Goal: Information Seeking & Learning: Compare options

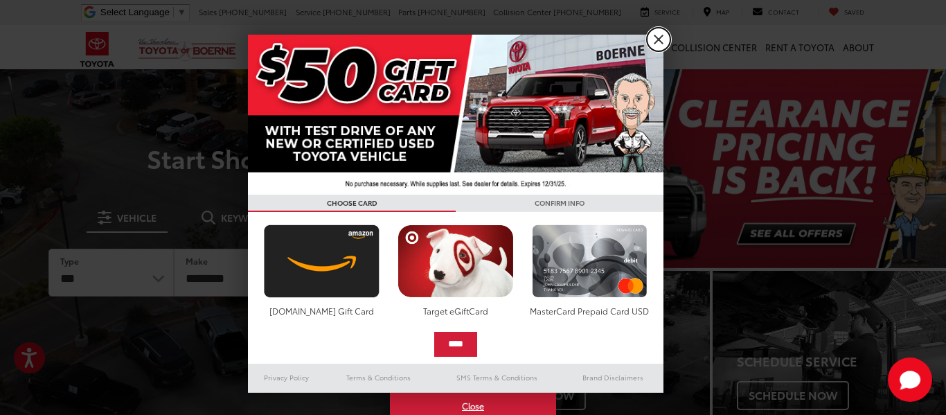
click at [657, 37] on link "X" at bounding box center [659, 40] width 24 height 24
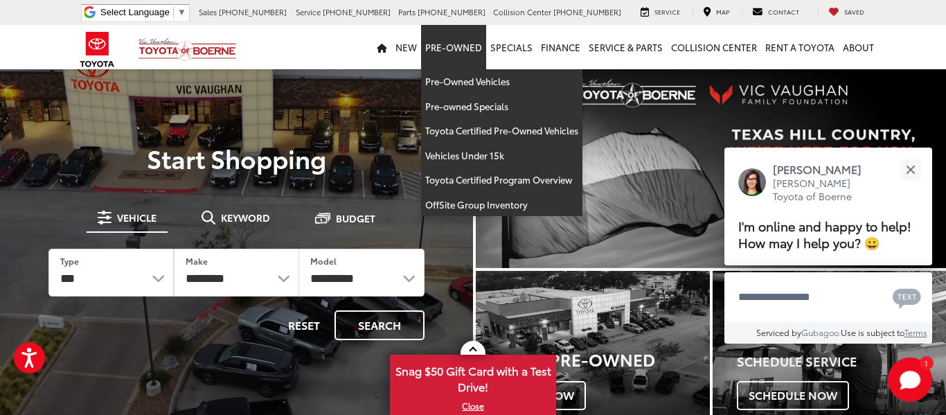
click at [454, 44] on link "Pre-Owned" at bounding box center [453, 47] width 65 height 44
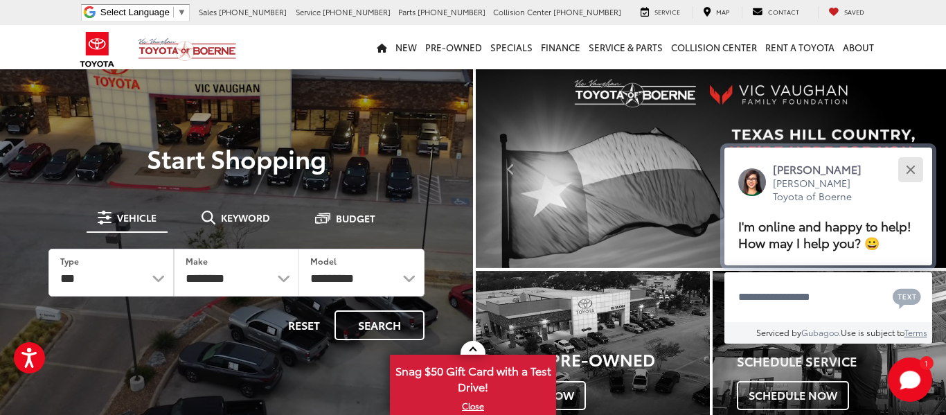
click at [910, 171] on button "Close" at bounding box center [911, 169] width 30 height 30
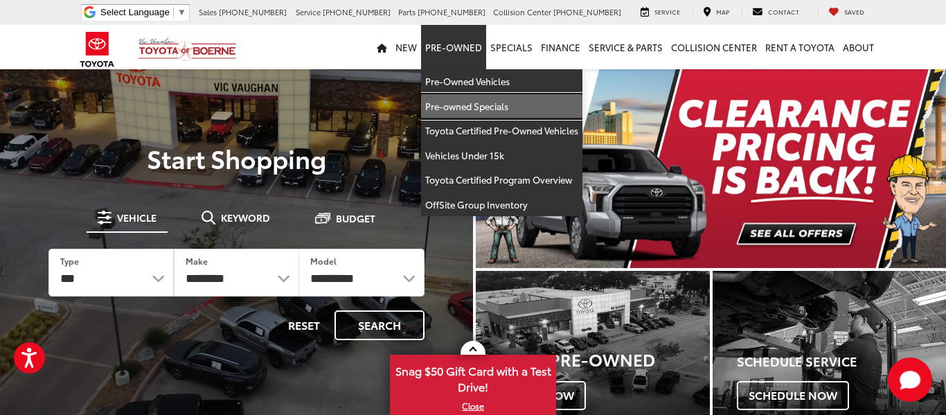
click at [485, 105] on link "Pre-owned Specials" at bounding box center [501, 106] width 161 height 25
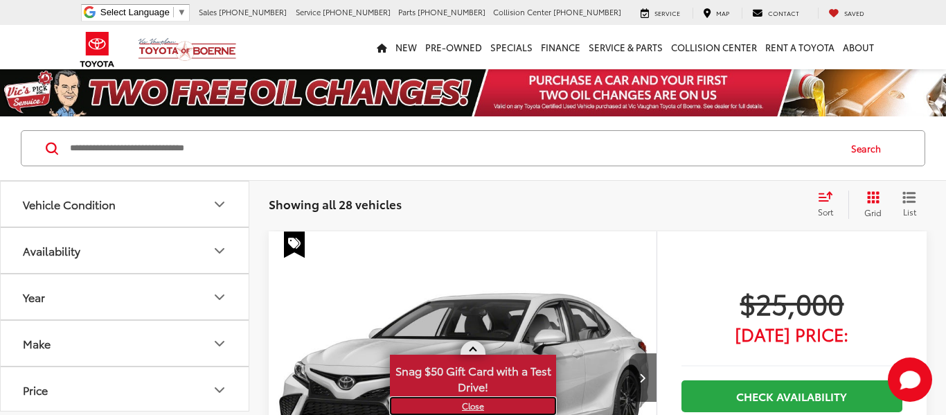
click at [474, 404] on link "X" at bounding box center [472, 405] width 163 height 15
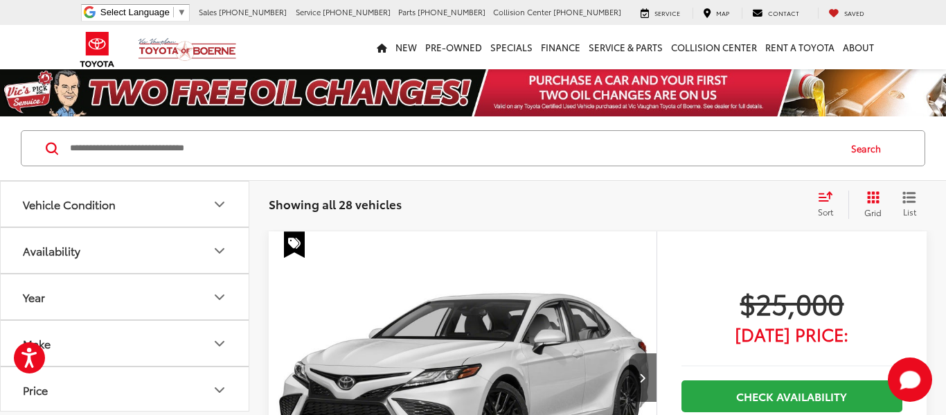
click at [881, 201] on button "Grid" at bounding box center [870, 204] width 44 height 28
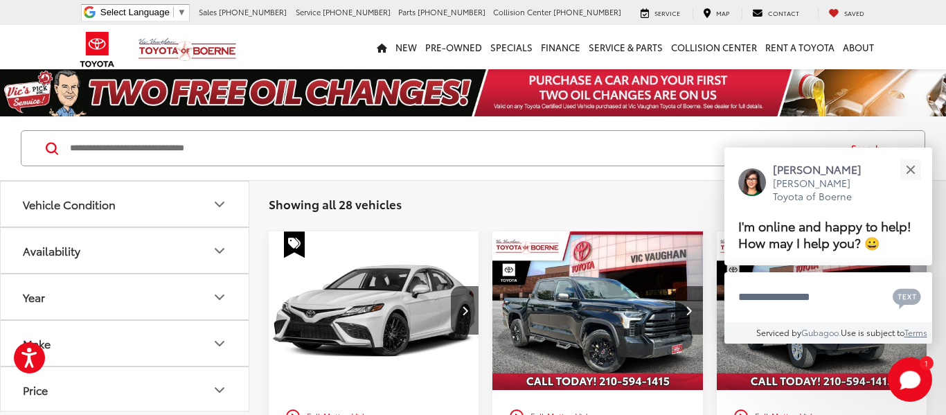
click at [612, 189] on div "Showing all 28 vehicles Clear All + 0 test Sort Price: High to Low Price: Low t…" at bounding box center [597, 204] width 697 height 50
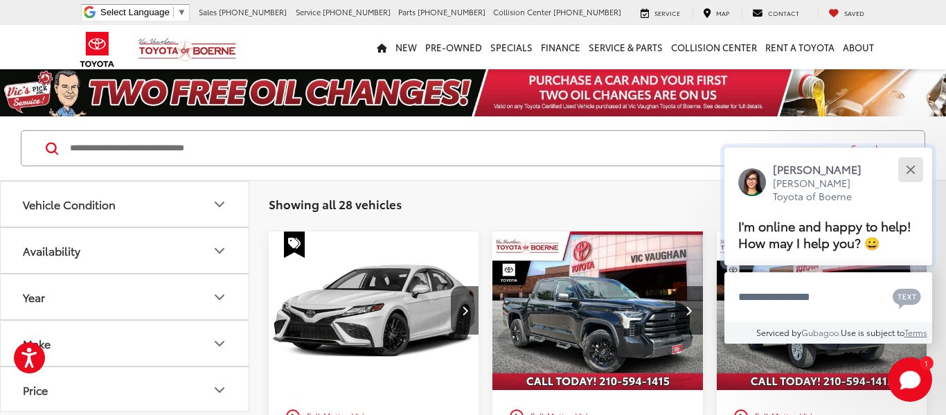
click at [911, 170] on div "Close" at bounding box center [910, 169] width 9 height 9
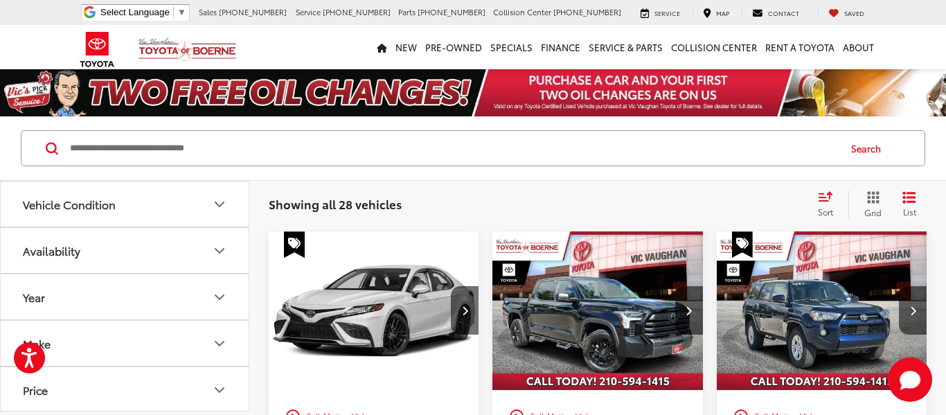
click at [734, 166] on div "Search" at bounding box center [473, 148] width 946 height 64
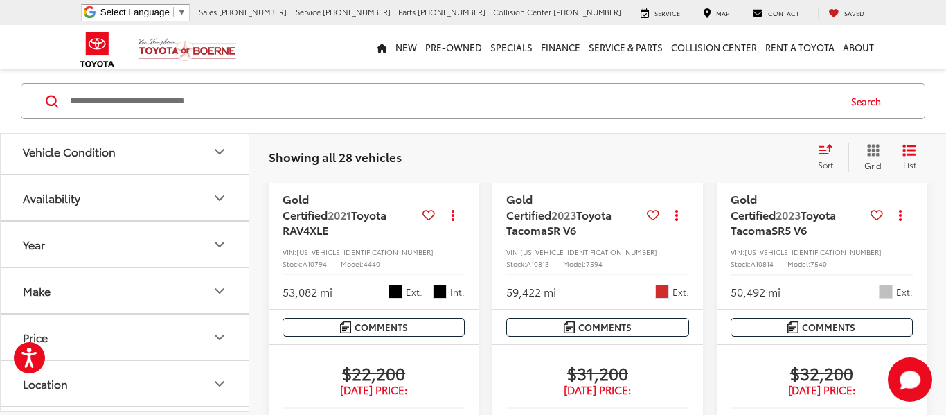
scroll to position [2383, 0]
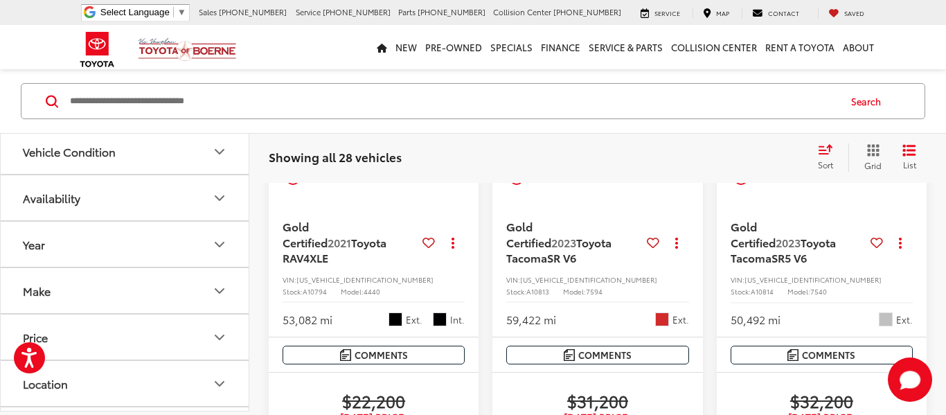
click at [358, 152] on img "2021 Toyota RAV4 XLE 0" at bounding box center [374, 72] width 212 height 159
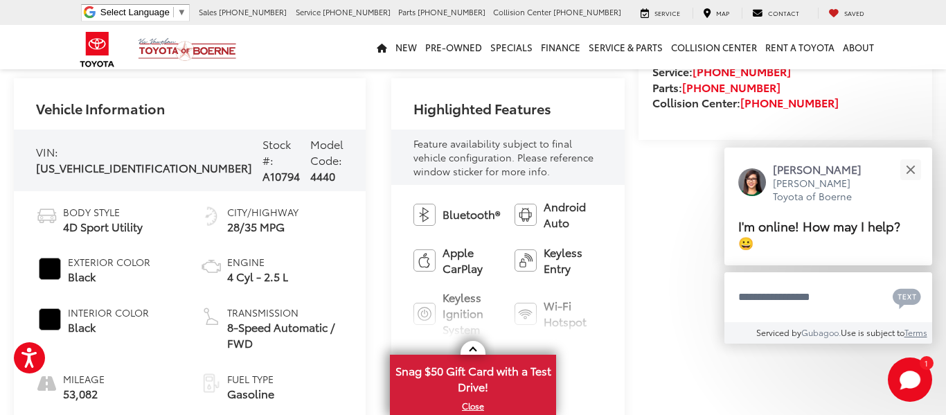
scroll to position [499, 0]
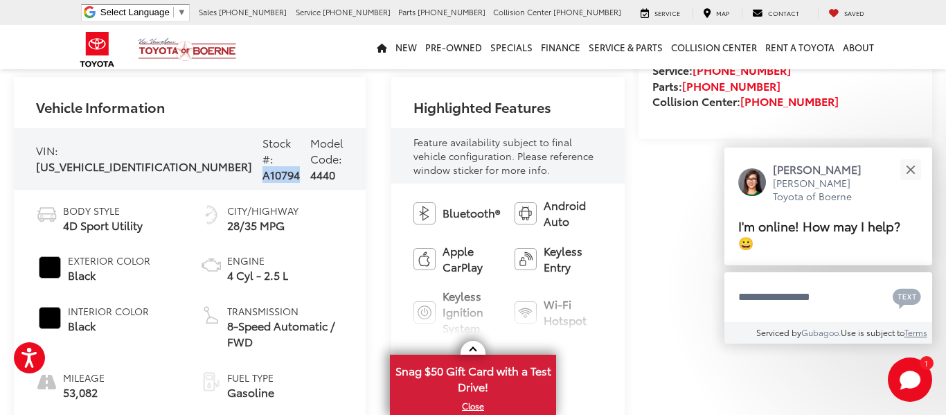
drag, startPoint x: 163, startPoint y: 151, endPoint x: 200, endPoint y: 154, distance: 37.5
click at [262, 154] on div "Stock #: A10794" at bounding box center [280, 159] width 37 height 48
copy span "A10794"
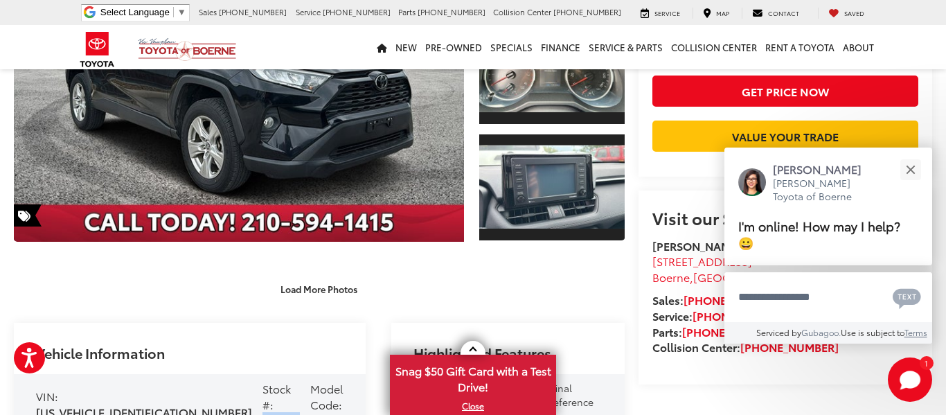
scroll to position [249, 0]
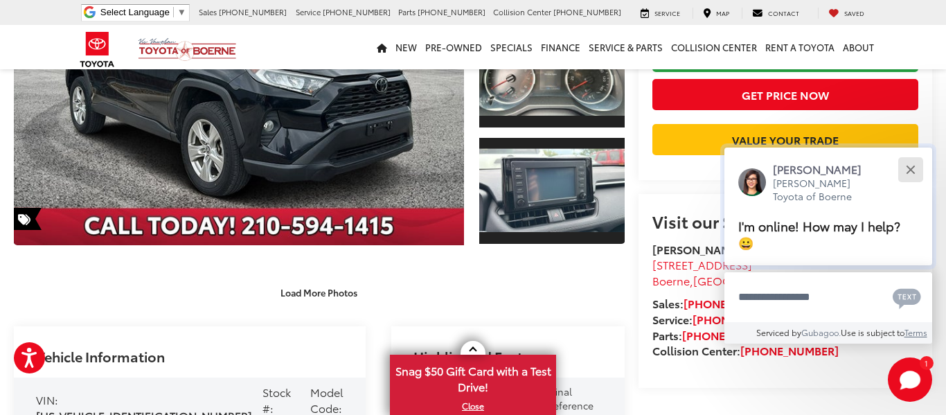
click at [907, 172] on div "Close" at bounding box center [910, 169] width 9 height 9
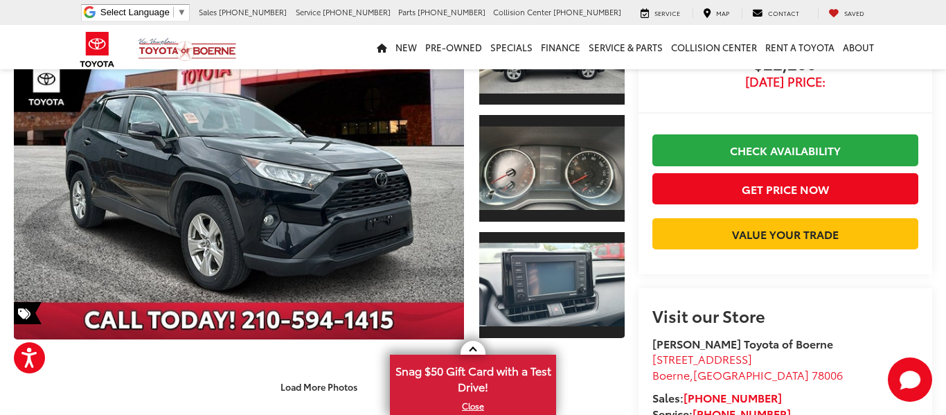
scroll to position [166, 0]
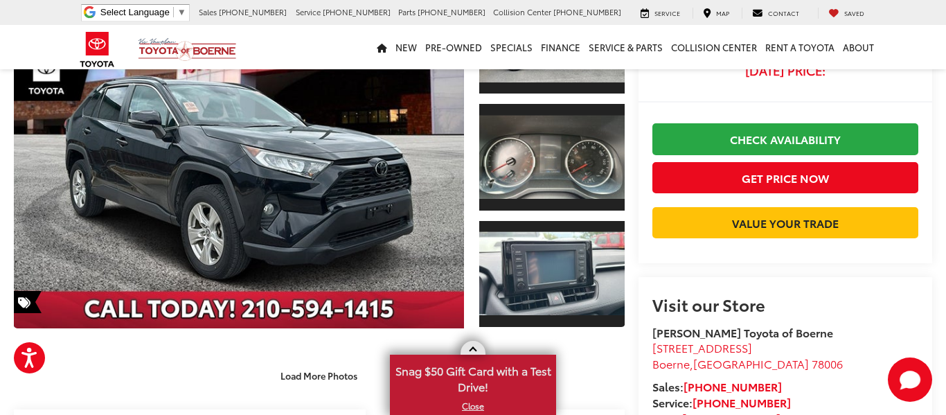
click at [480, 386] on span "Snag $50 Gift Card with a Test Drive!" at bounding box center [472, 377] width 163 height 42
click at [0, 0] on link "SMS Terms & Conditions" at bounding box center [0, 0] width 0 height 0
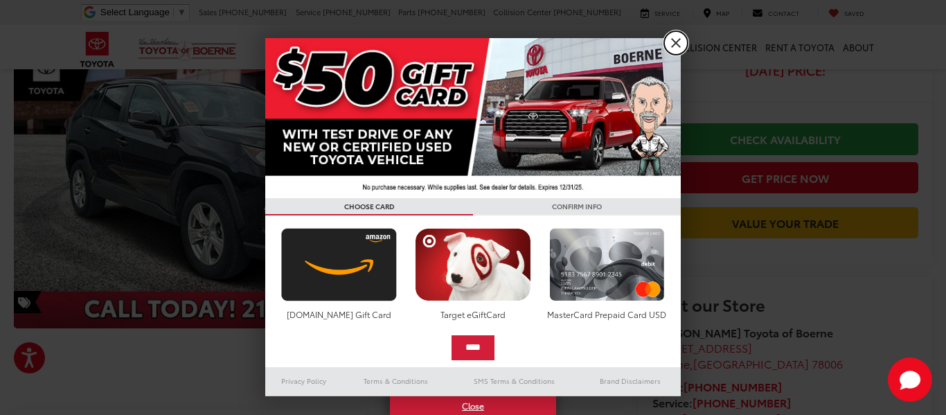
click at [675, 42] on link "X" at bounding box center [676, 43] width 24 height 24
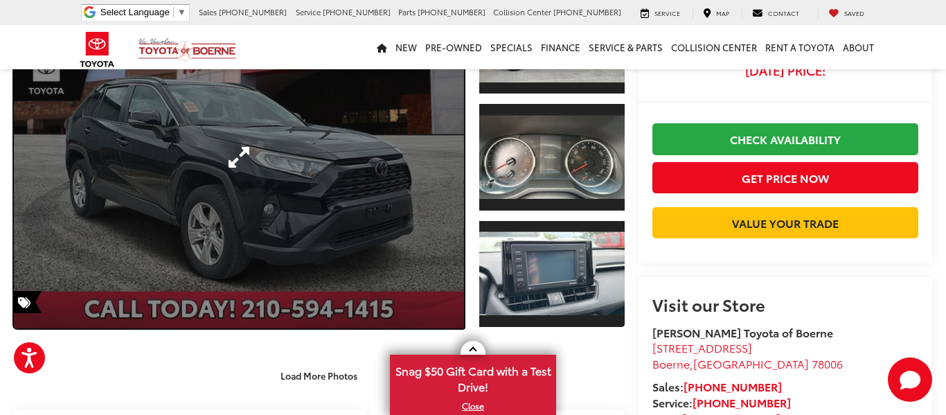
click at [282, 147] on link "Expand Photo 0" at bounding box center [239, 157] width 450 height 342
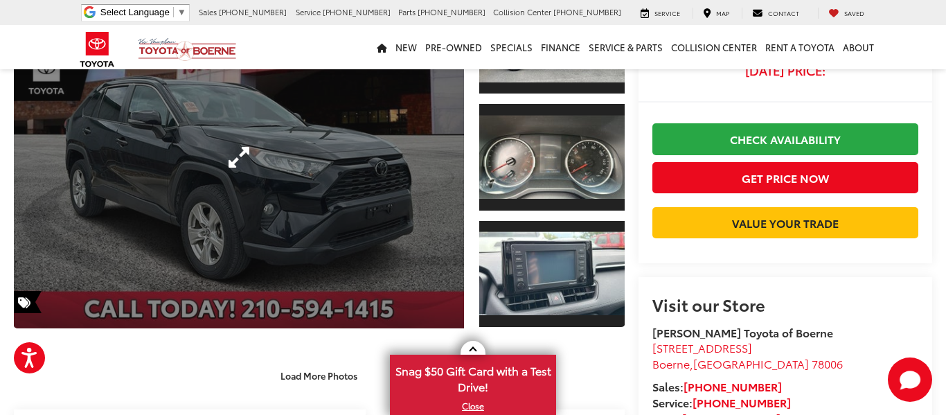
click at [0, 0] on div at bounding box center [0, 0] width 0 height 0
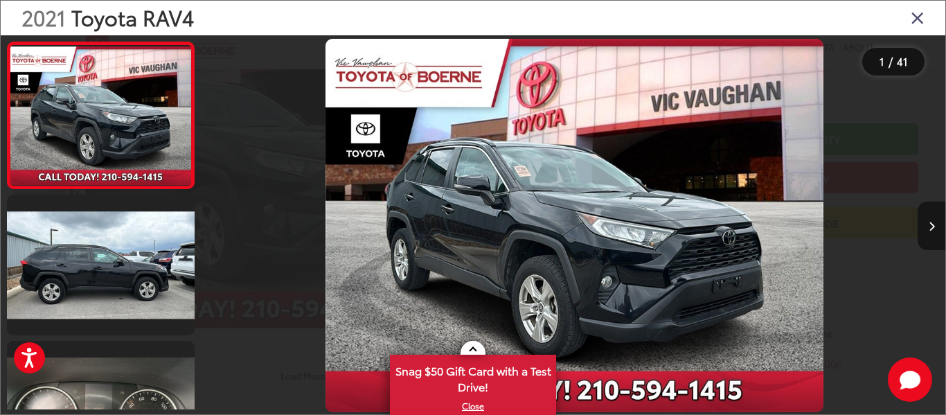
click at [931, 225] on icon "Next image" at bounding box center [932, 227] width 6 height 10
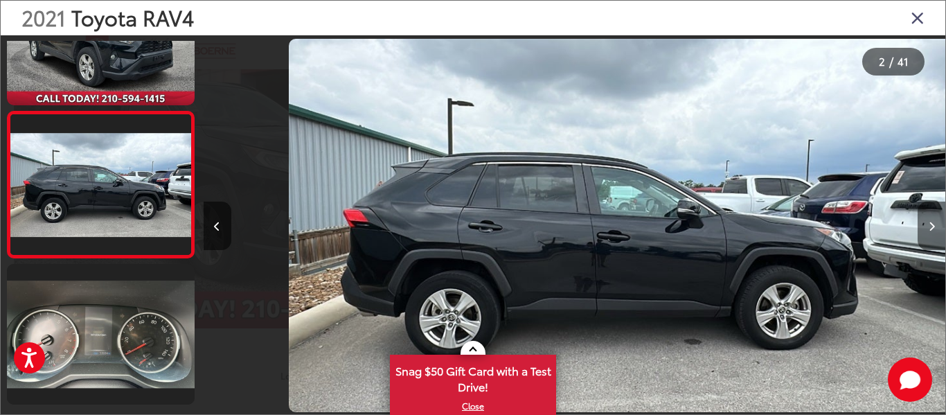
scroll to position [0, 742]
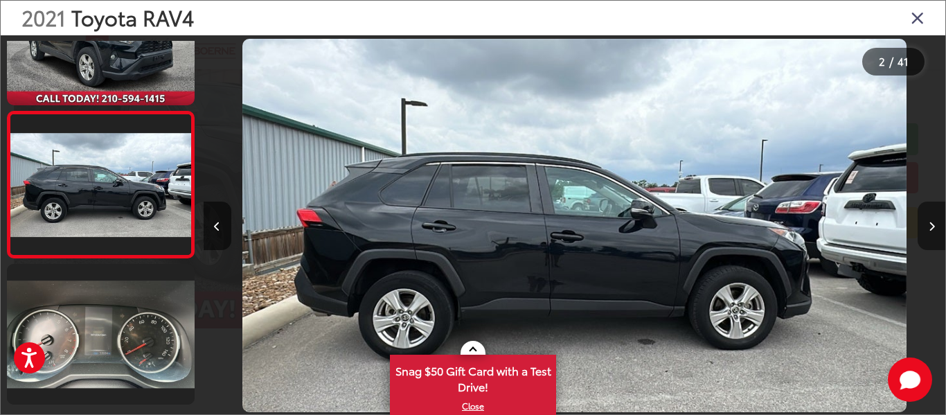
click at [931, 225] on icon "Next image" at bounding box center [932, 227] width 6 height 10
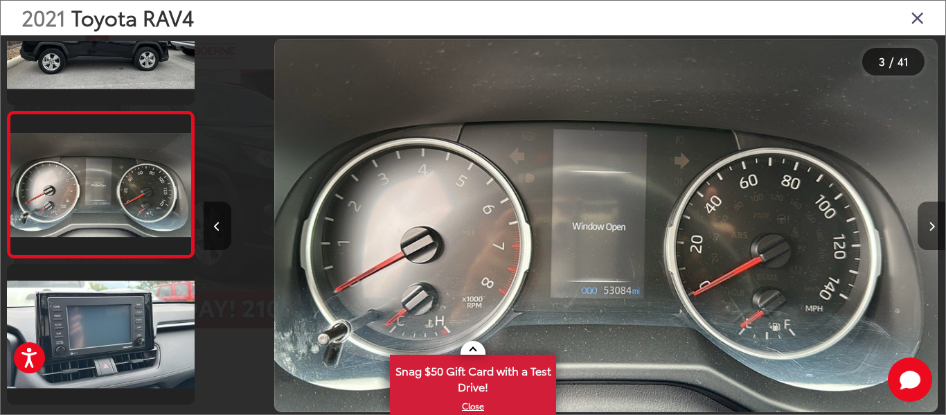
scroll to position [0, 1484]
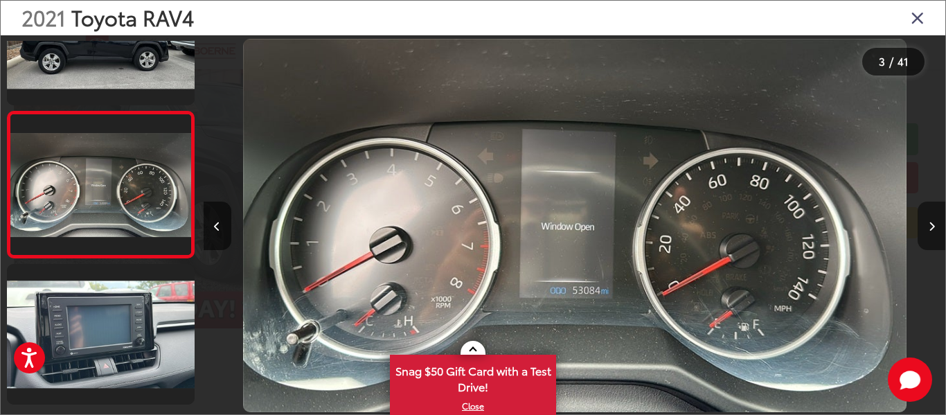
click at [931, 225] on icon "Next image" at bounding box center [932, 227] width 6 height 10
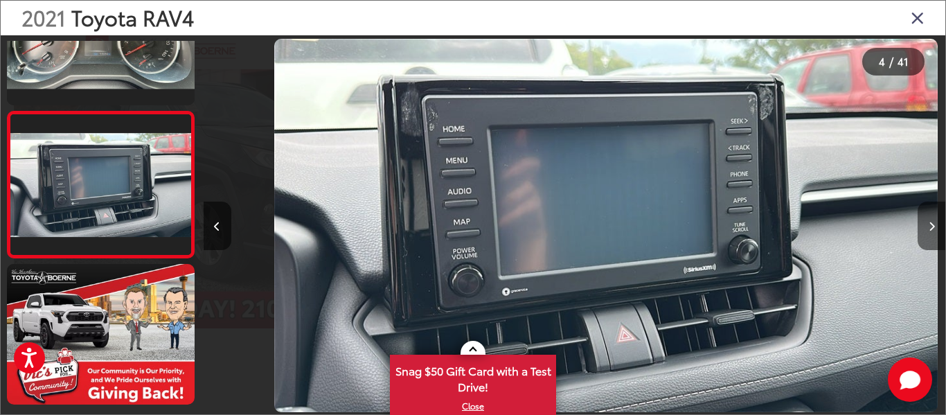
scroll to position [0, 2226]
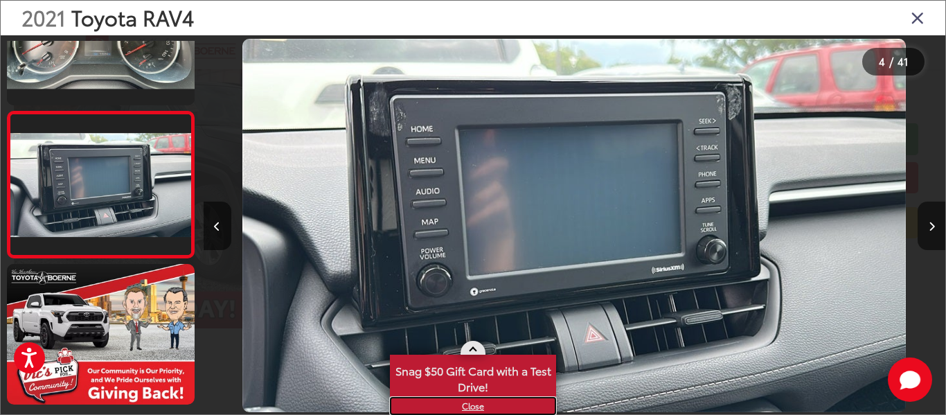
click at [468, 407] on link "X" at bounding box center [472, 405] width 163 height 15
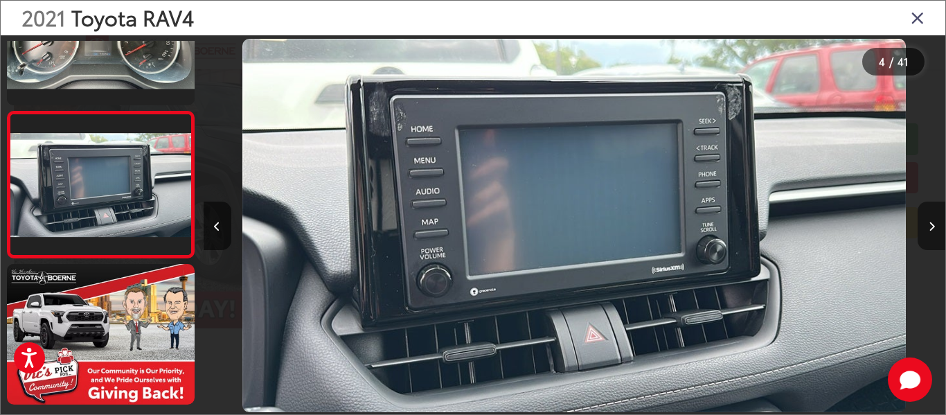
click at [933, 224] on icon "Next image" at bounding box center [932, 227] width 6 height 10
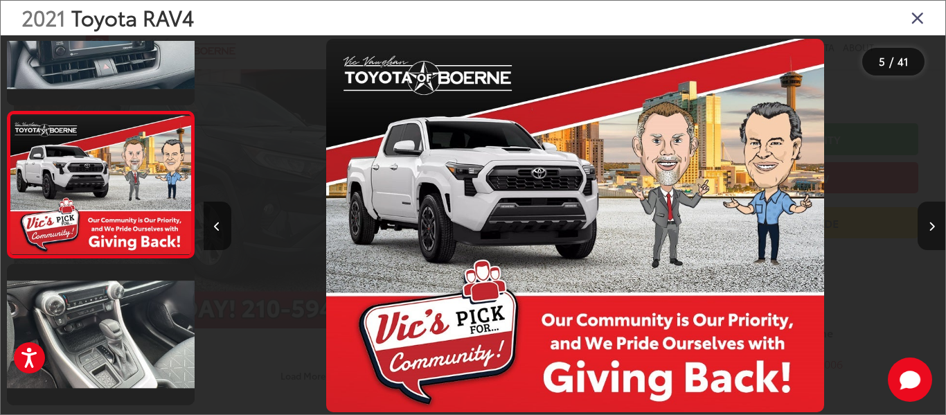
scroll to position [0, 2968]
click at [933, 224] on icon "Next image" at bounding box center [932, 227] width 6 height 10
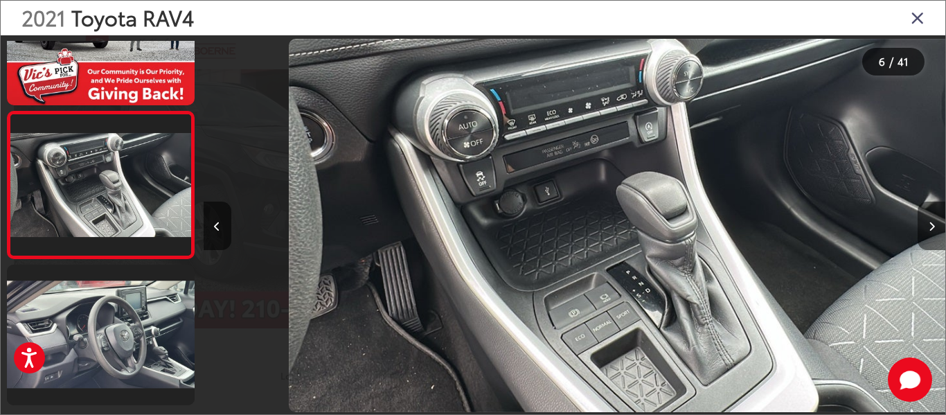
scroll to position [0, 3710]
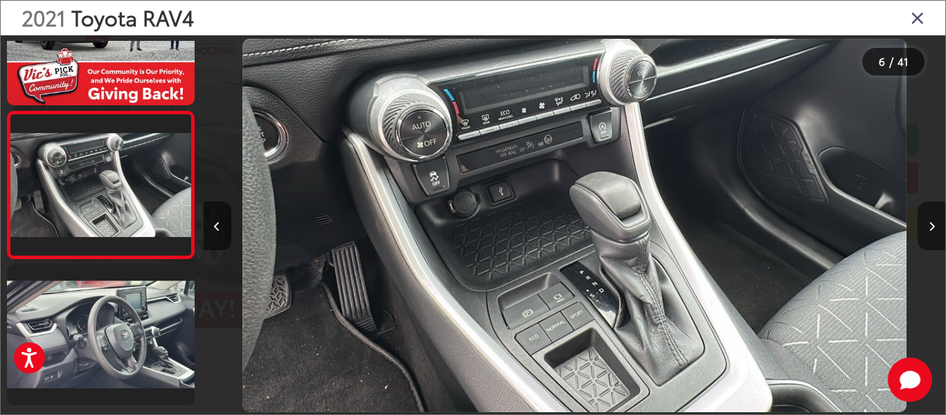
click at [935, 225] on button "Next image" at bounding box center [932, 226] width 28 height 48
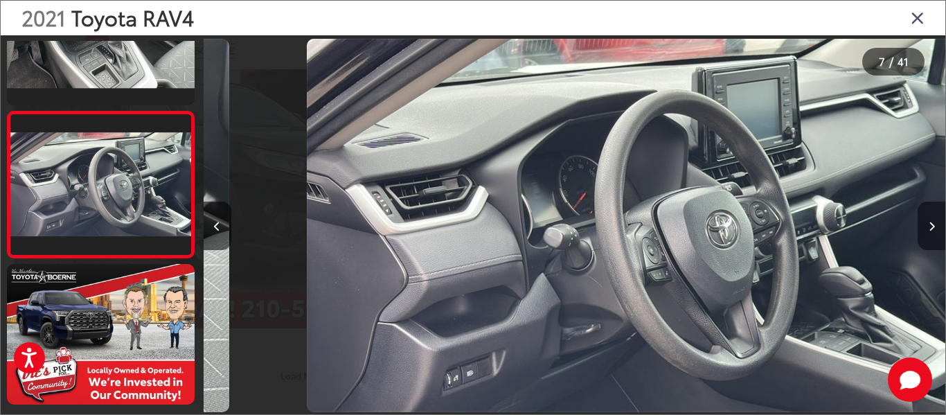
scroll to position [0, 4451]
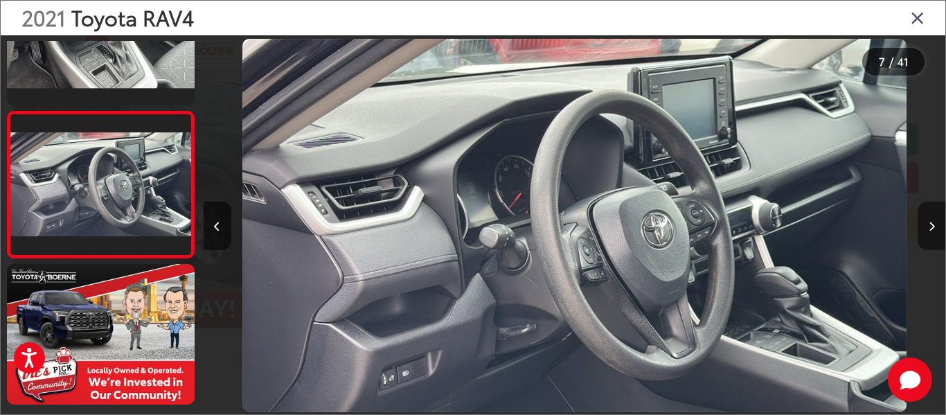
click at [935, 225] on button "Next image" at bounding box center [932, 226] width 28 height 48
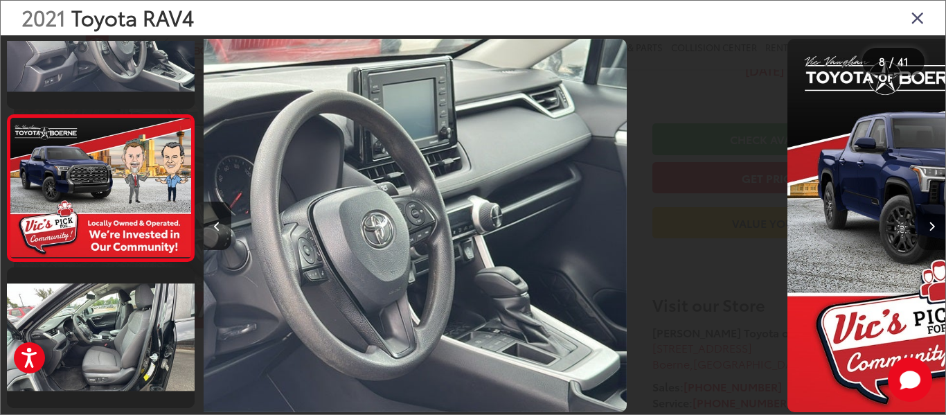
scroll to position [954, 0]
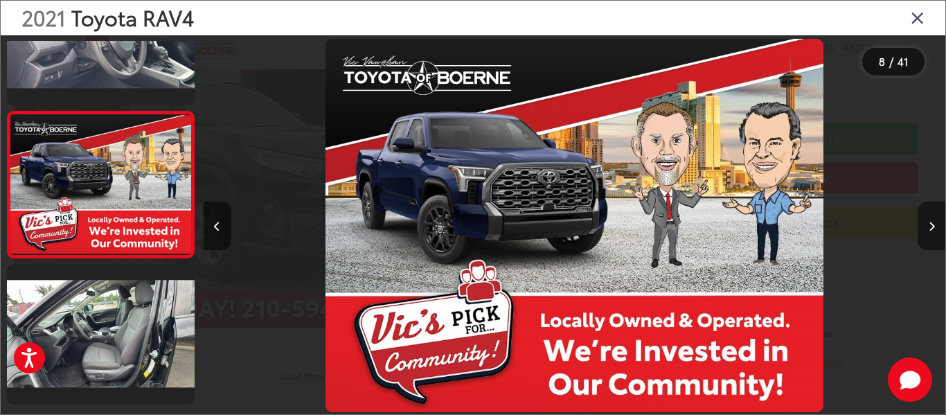
click at [935, 225] on button "Next image" at bounding box center [932, 226] width 28 height 48
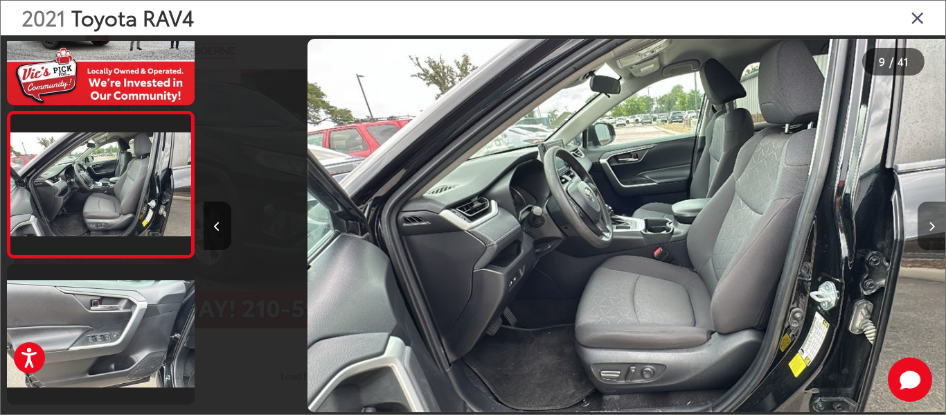
scroll to position [0, 5936]
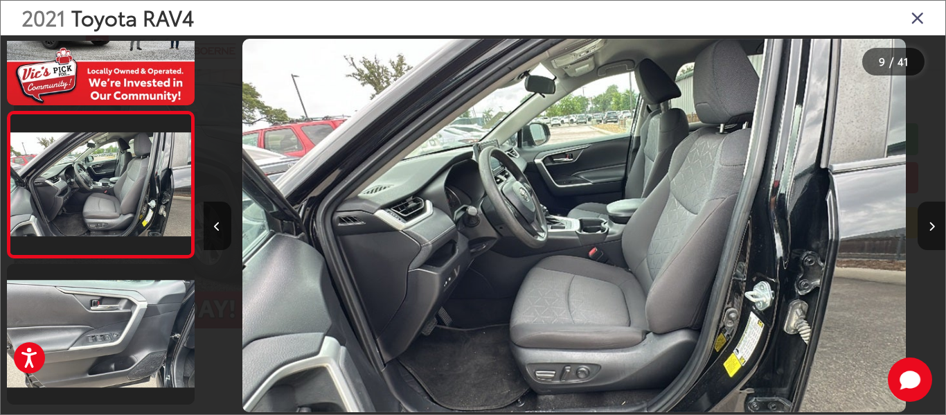
click at [935, 225] on button "Next image" at bounding box center [932, 226] width 28 height 48
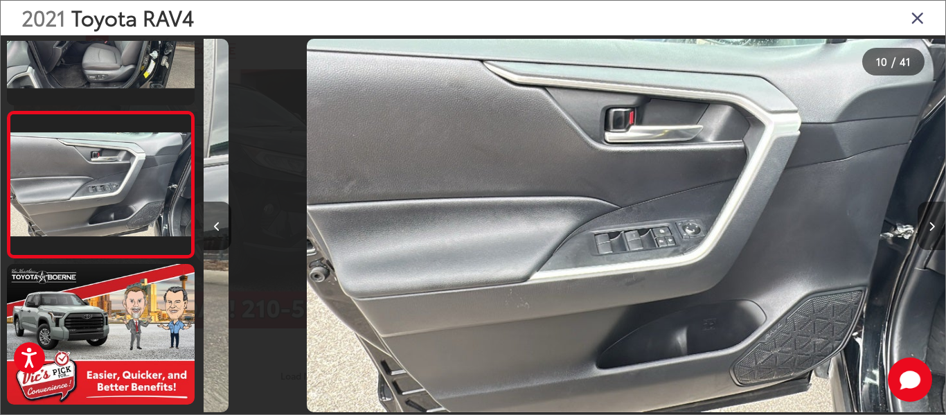
scroll to position [0, 6677]
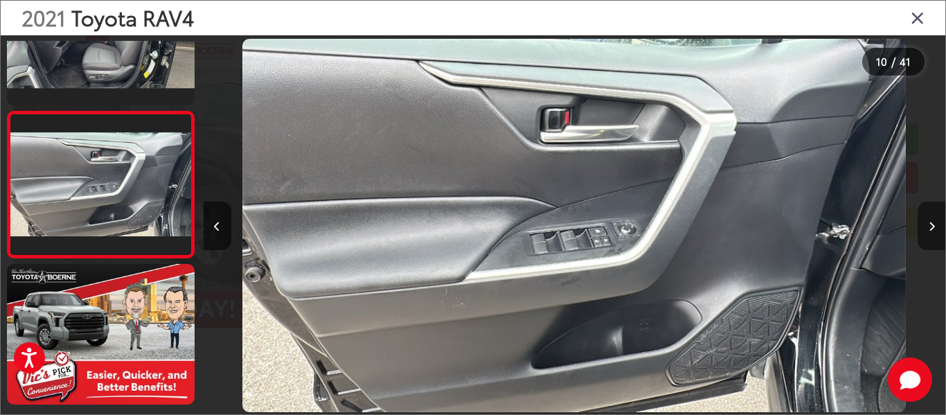
click at [935, 225] on button "Next image" at bounding box center [932, 226] width 28 height 48
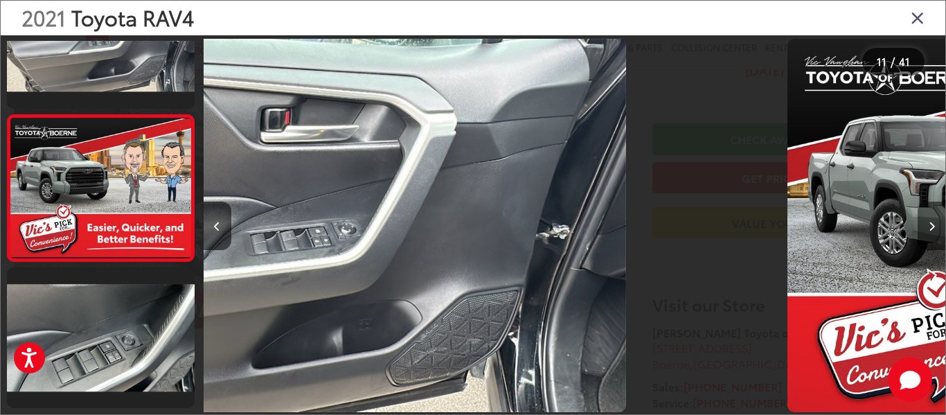
scroll to position [1393, 0]
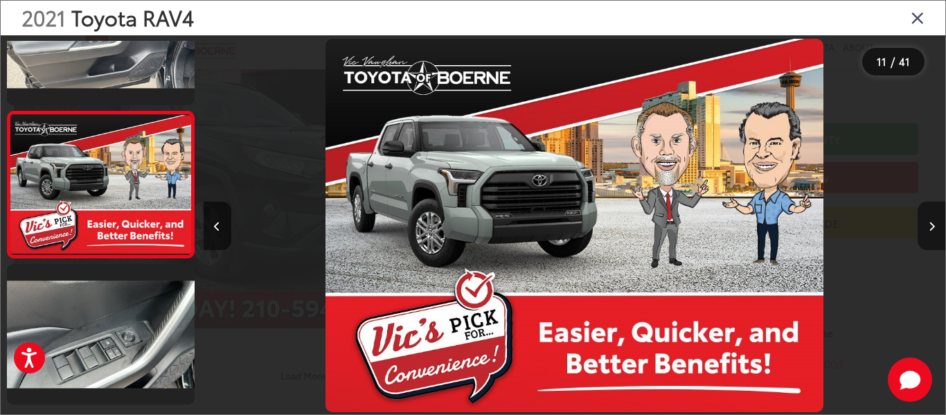
click at [935, 225] on button "Next image" at bounding box center [932, 226] width 28 height 48
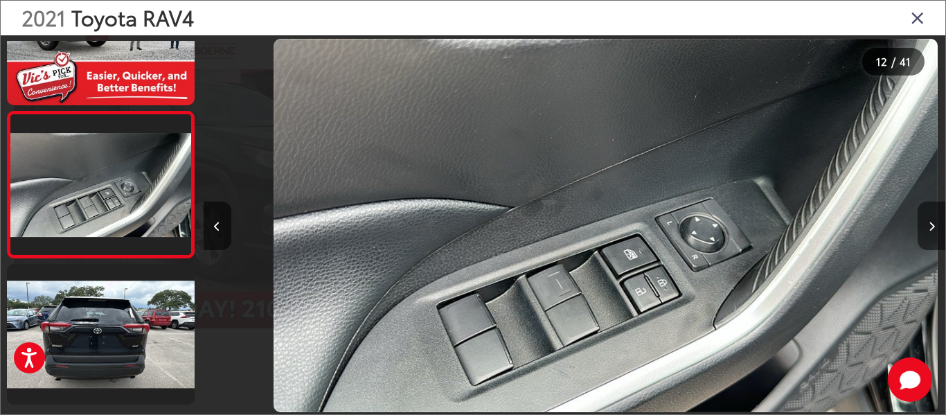
scroll to position [0, 8161]
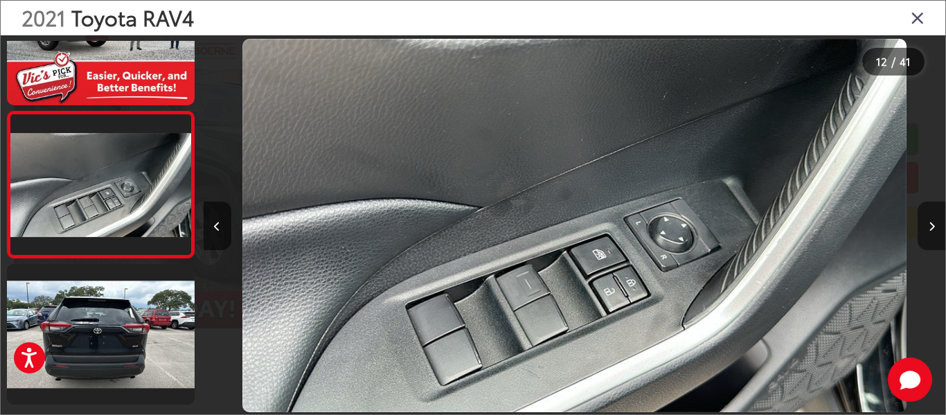
click at [935, 225] on button "Next image" at bounding box center [932, 226] width 28 height 48
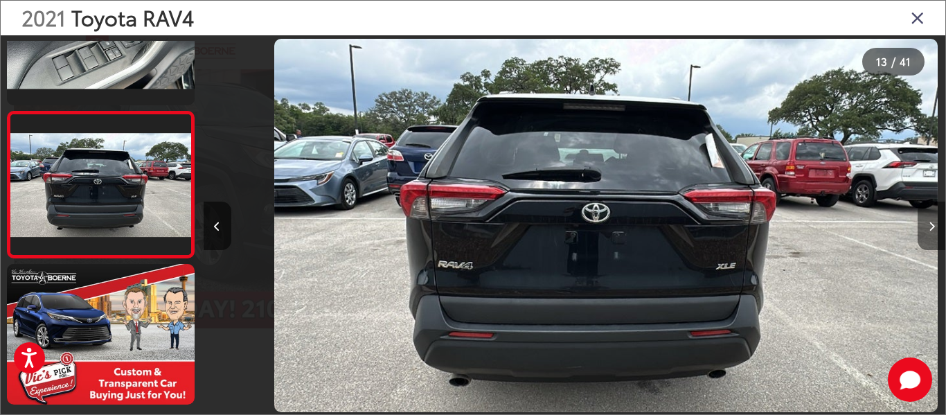
scroll to position [0, 8903]
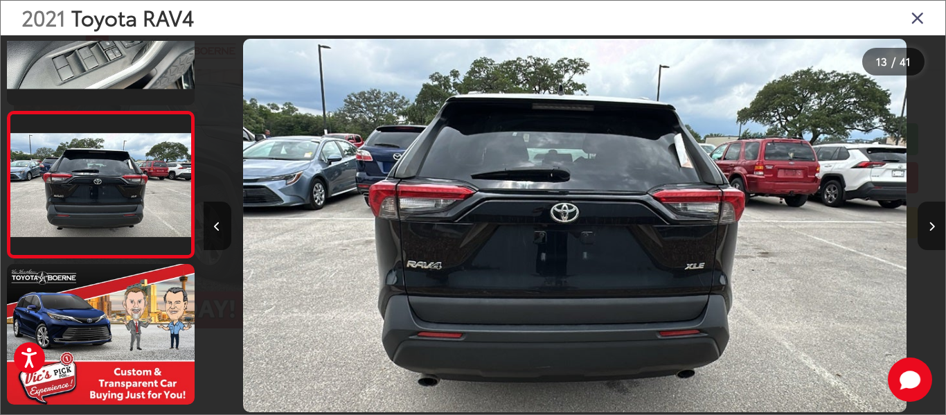
click at [935, 225] on button "Next image" at bounding box center [932, 226] width 28 height 48
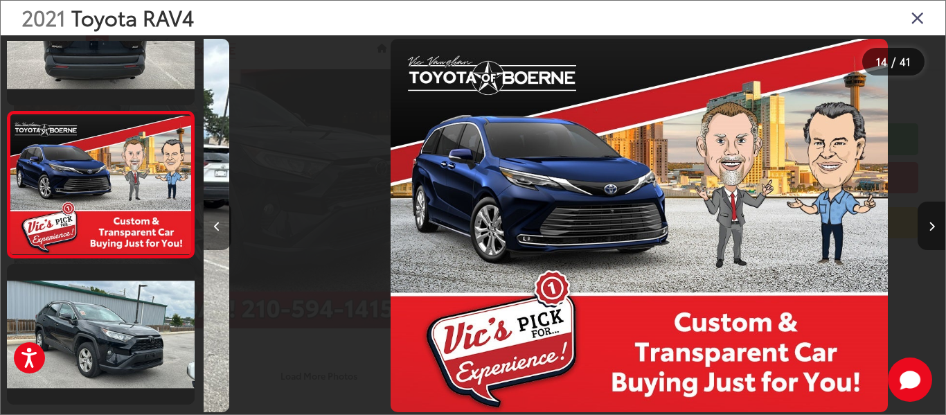
scroll to position [0, 9645]
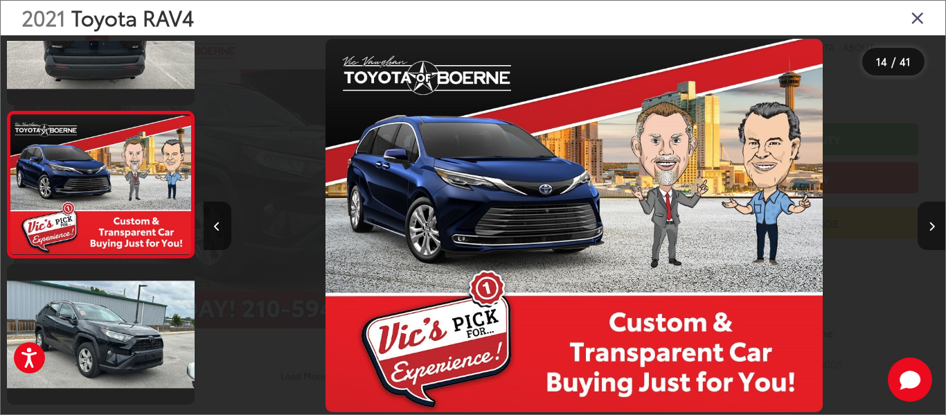
click at [935, 225] on button "Next image" at bounding box center [932, 226] width 28 height 48
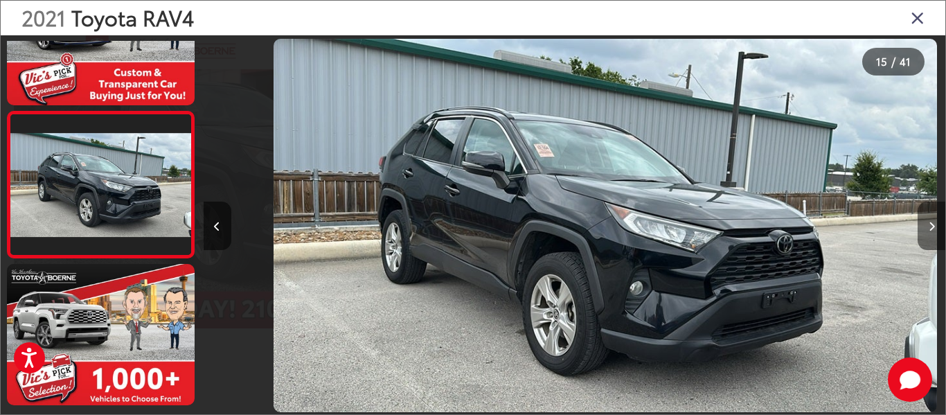
scroll to position [0, 0]
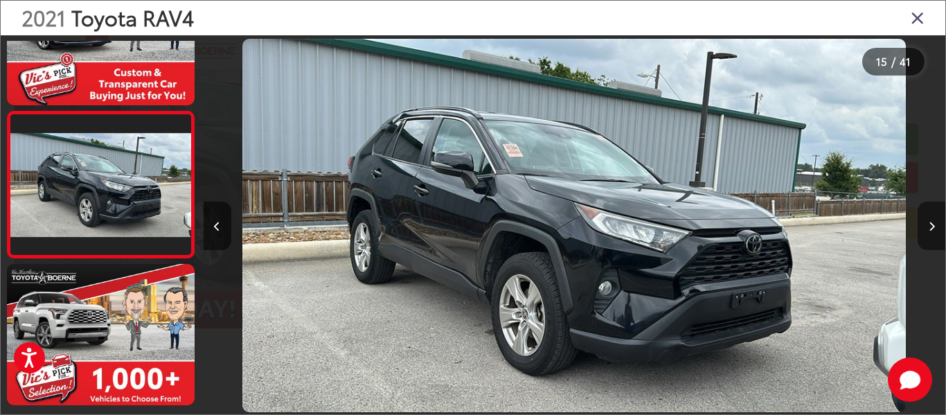
click at [935, 225] on button "Next image" at bounding box center [932, 226] width 28 height 48
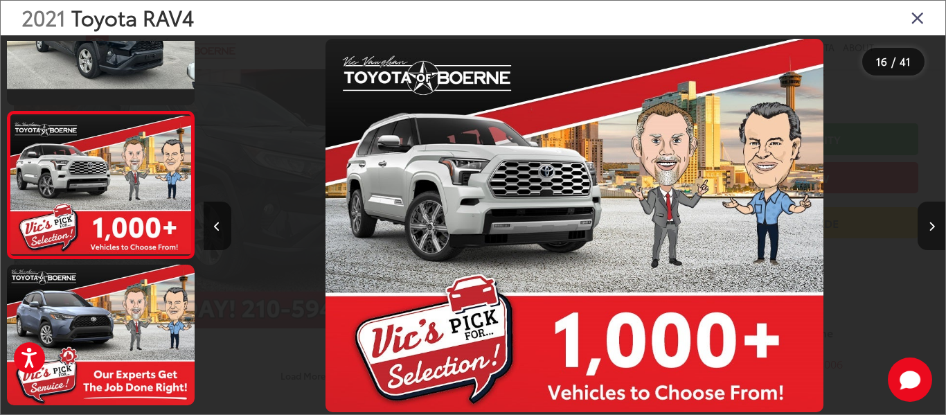
click at [935, 225] on button "Next image" at bounding box center [932, 226] width 28 height 48
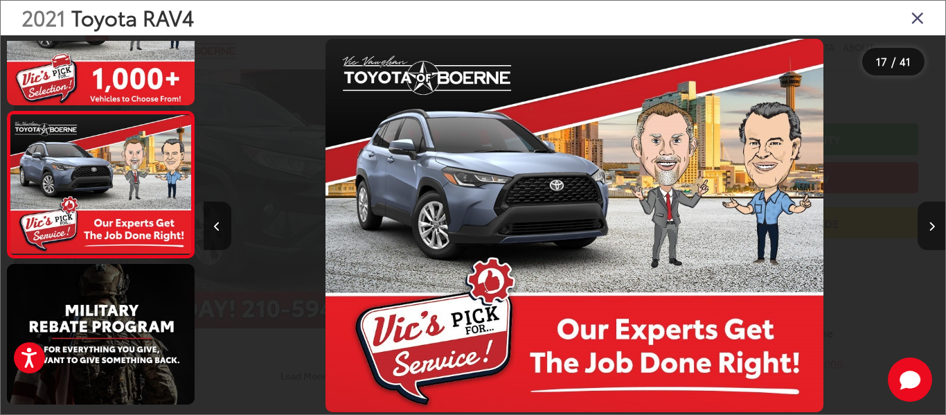
click at [935, 225] on button "Next image" at bounding box center [932, 226] width 28 height 48
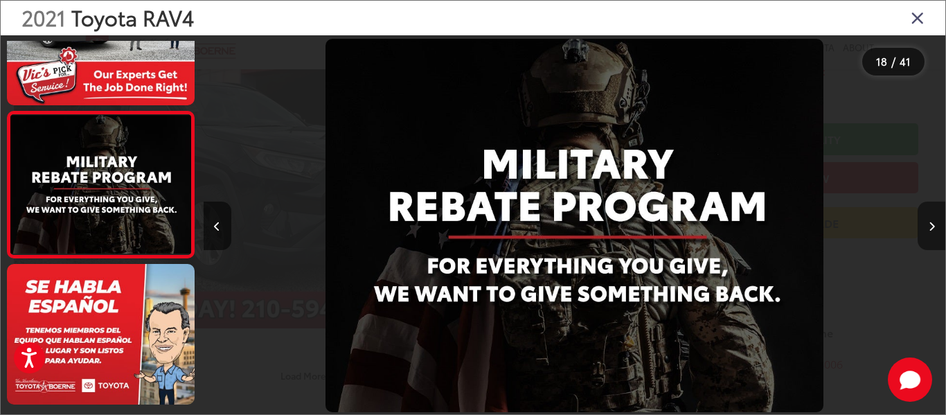
click at [935, 225] on button "Next image" at bounding box center [932, 226] width 28 height 48
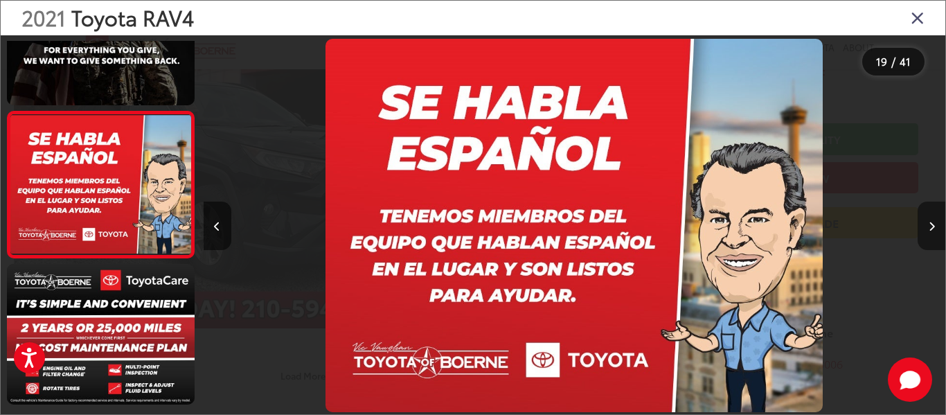
click at [935, 225] on button "Next image" at bounding box center [932, 226] width 28 height 48
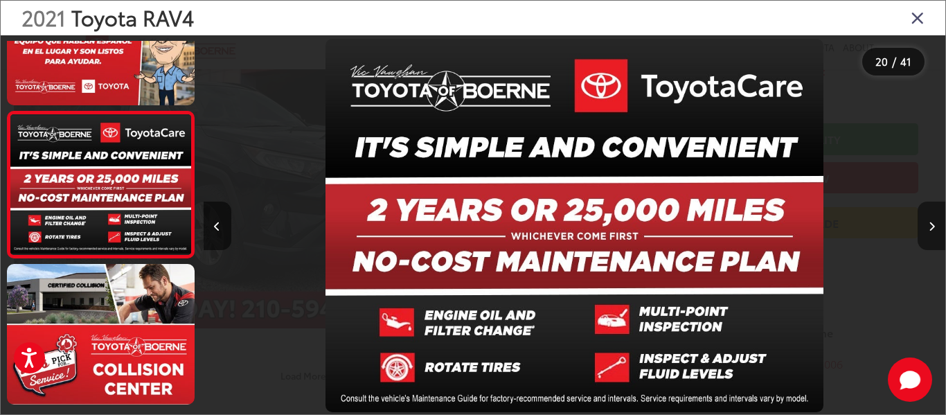
click at [935, 225] on button "Next image" at bounding box center [932, 226] width 28 height 48
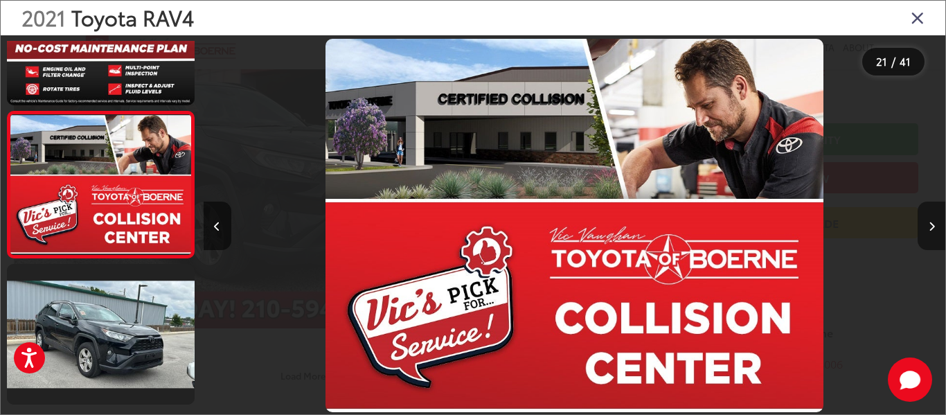
click at [935, 225] on button "Next image" at bounding box center [932, 226] width 28 height 48
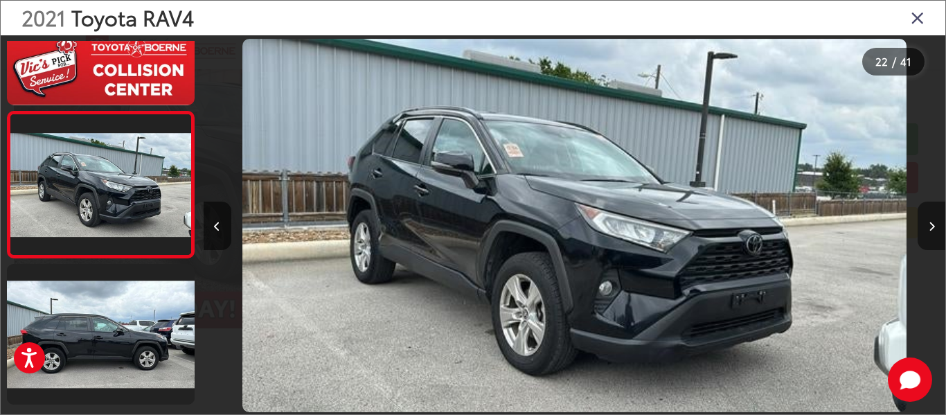
click at [935, 225] on button "Next image" at bounding box center [932, 226] width 28 height 48
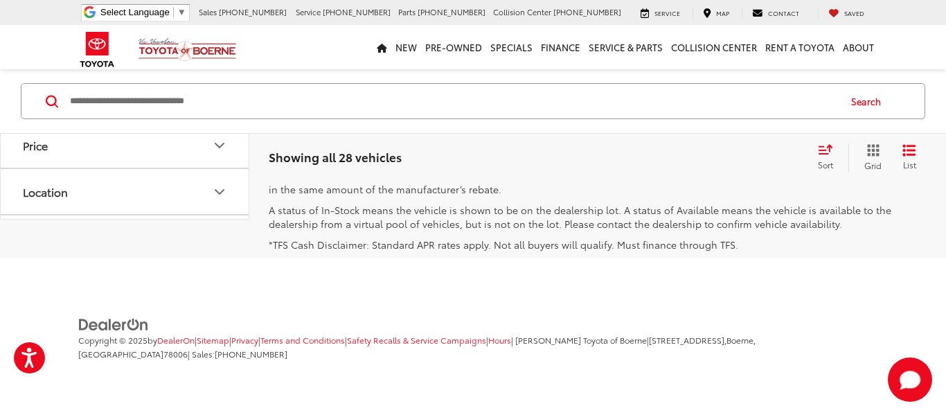
scroll to position [3113, 0]
click at [756, 78] on link "Next" at bounding box center [774, 65] width 46 height 25
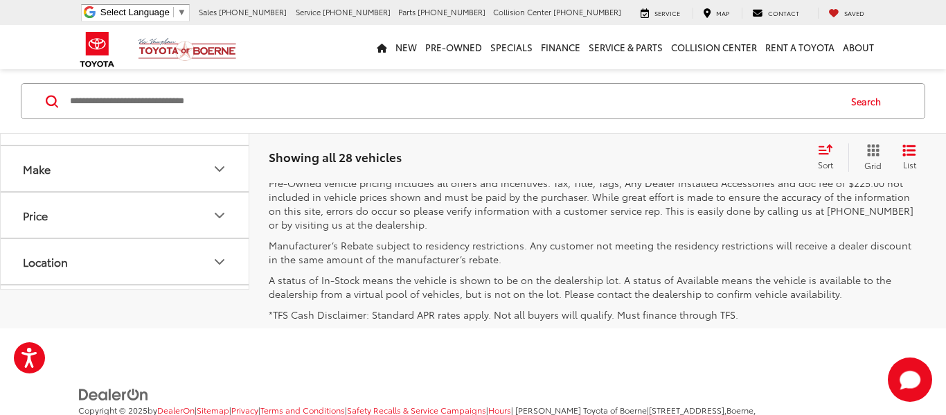
scroll to position [3072, 0]
click at [731, 146] on link "3" at bounding box center [741, 133] width 21 height 25
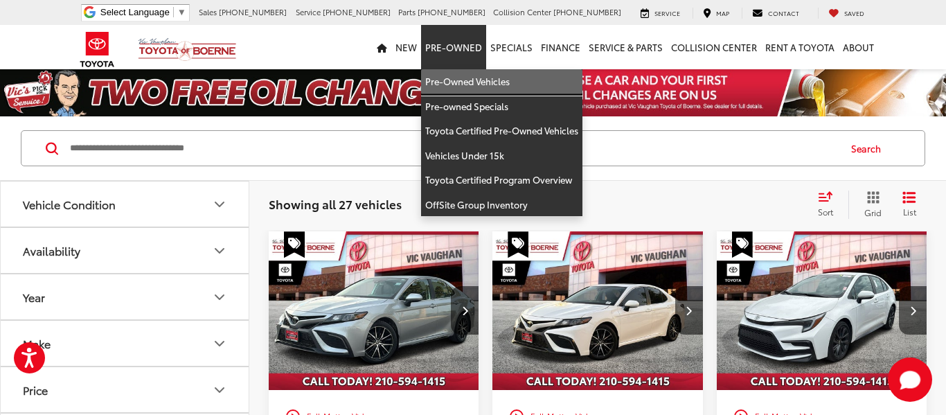
click at [469, 79] on link "Pre-Owned Vehicles" at bounding box center [501, 81] width 161 height 25
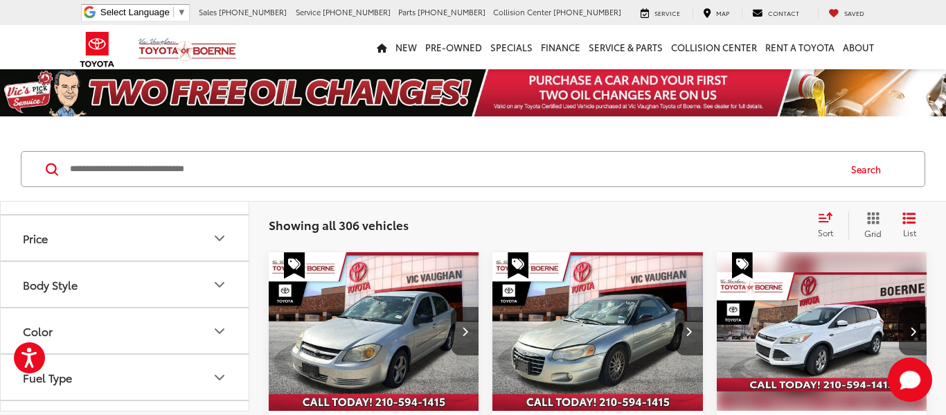
scroll to position [128, 0]
click at [215, 281] on icon "Body Style" at bounding box center [219, 283] width 8 height 4
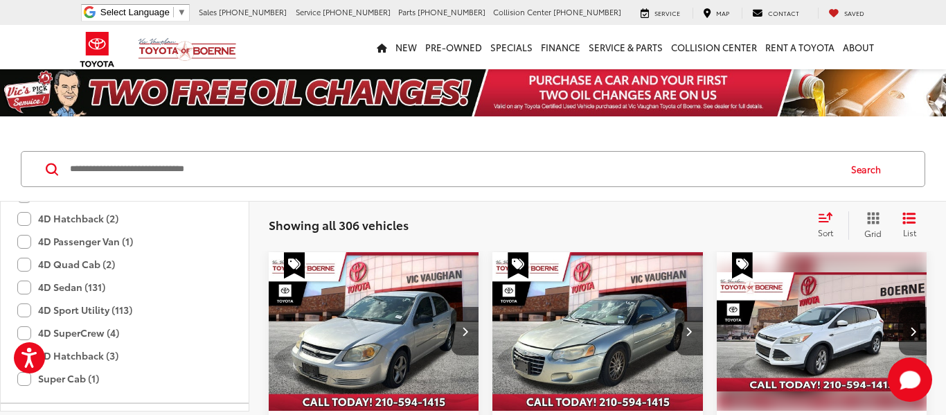
scroll to position [408, 0]
click at [27, 289] on label "4D Sport Utility (113)" at bounding box center [74, 287] width 115 height 23
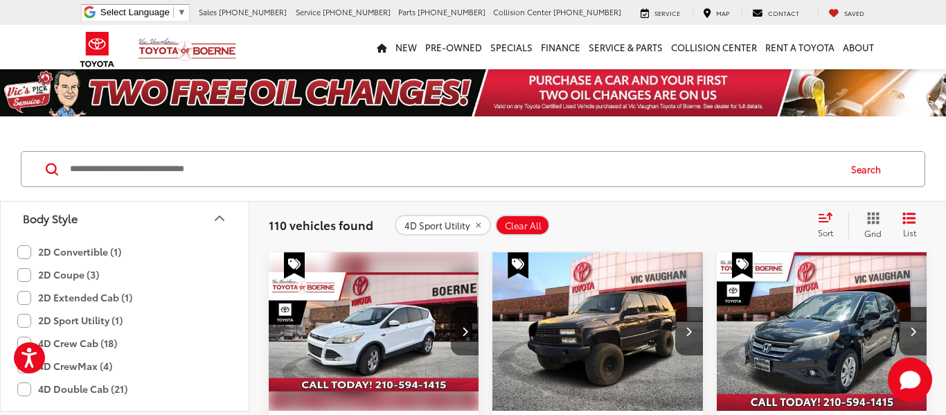
scroll to position [173, 0]
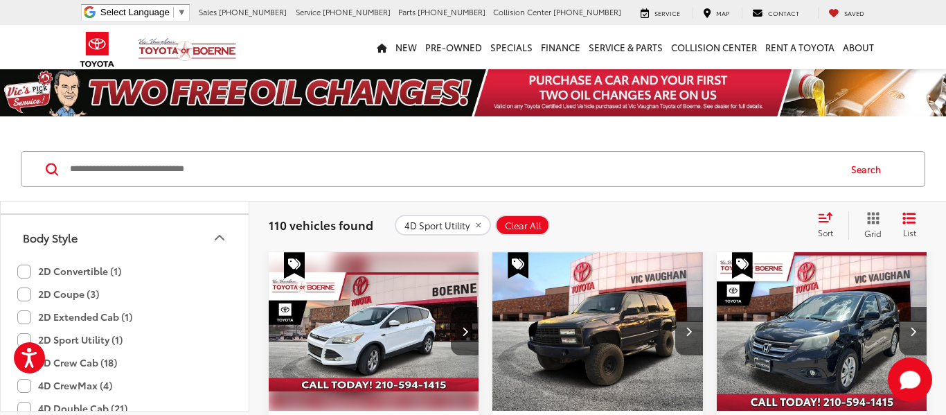
click at [222, 235] on icon "Body Style" at bounding box center [219, 237] width 17 height 17
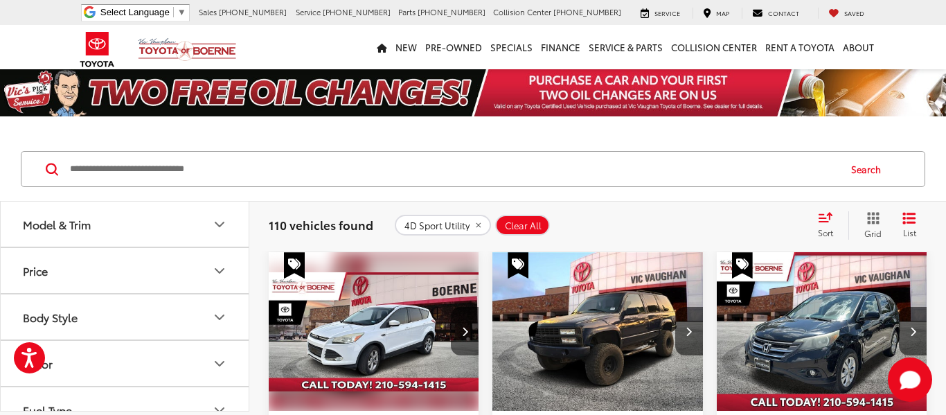
scroll to position [96, 0]
click at [221, 269] on icon "Price" at bounding box center [219, 269] width 8 height 4
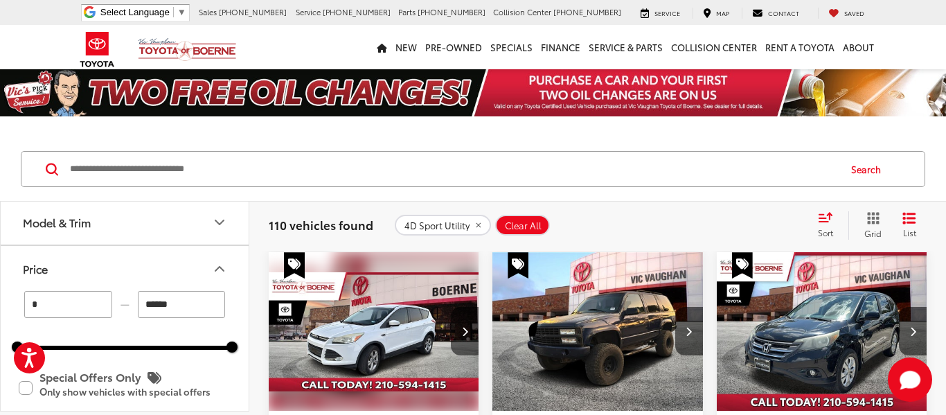
drag, startPoint x: 154, startPoint y: 303, endPoint x: 141, endPoint y: 306, distance: 14.3
click at [141, 306] on input "******" at bounding box center [182, 304] width 88 height 27
type input "******"
click at [221, 266] on icon "Price" at bounding box center [219, 268] width 17 height 17
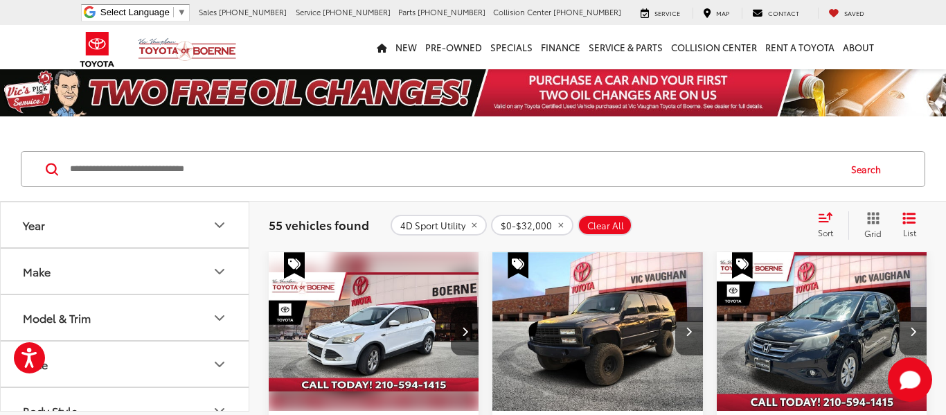
click at [217, 228] on icon "Year" at bounding box center [219, 225] width 17 height 17
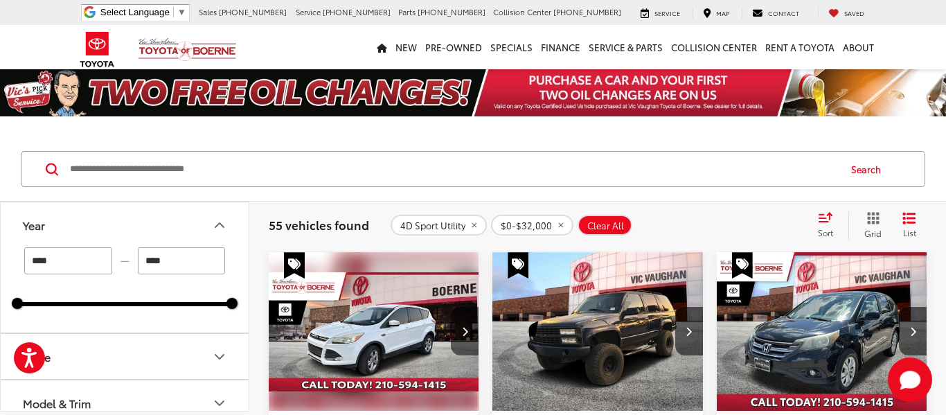
drag, startPoint x: 58, startPoint y: 256, endPoint x: 13, endPoint y: 256, distance: 45.0
click at [13, 256] on div "**** — **** 1997 2025" at bounding box center [125, 289] width 248 height 85
type input "****"
click at [244, 195] on div "Search" at bounding box center [473, 169] width 946 height 64
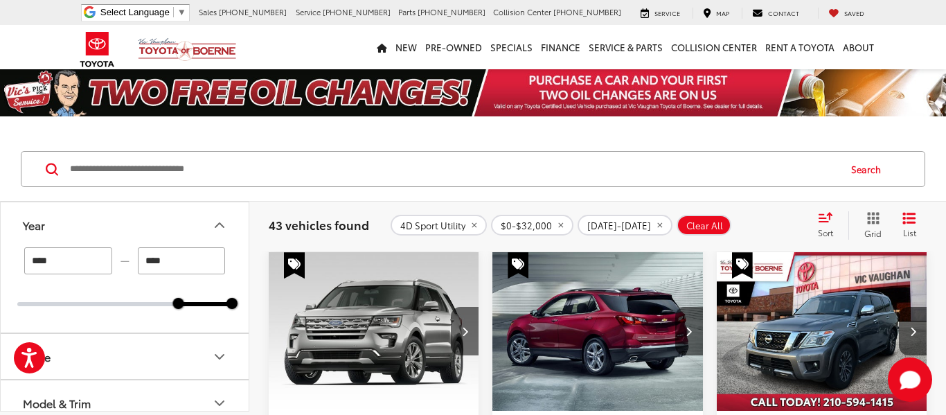
click at [215, 225] on icon "Year" at bounding box center [219, 225] width 17 height 17
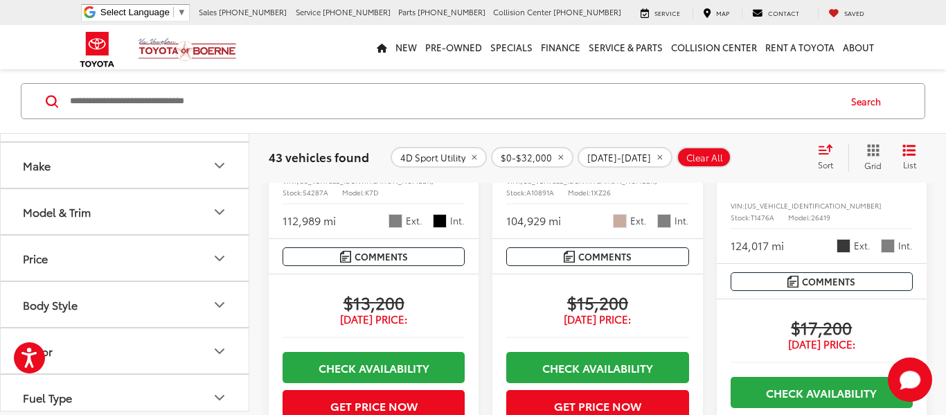
scroll to position [31, 0]
click at [285, 142] on div "43 vehicles found 4D Sport Utility $0-$32,000 2018-2025 Clear All + 0 test Sort…" at bounding box center [597, 157] width 697 height 50
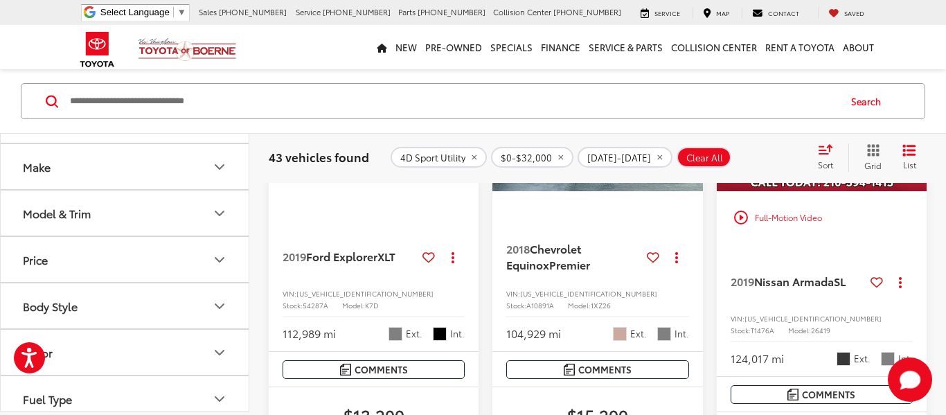
scroll to position [222, 0]
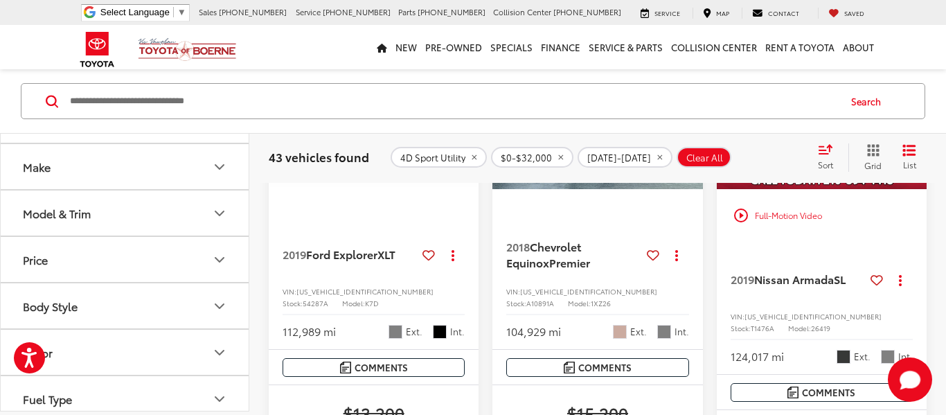
click at [823, 150] on icon "Select sort value" at bounding box center [825, 149] width 12 height 8
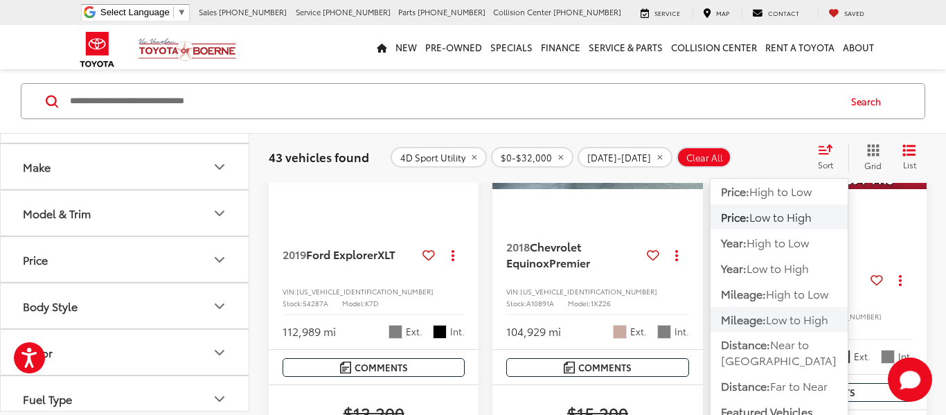
click at [789, 320] on span "Low to High" at bounding box center [797, 319] width 62 height 16
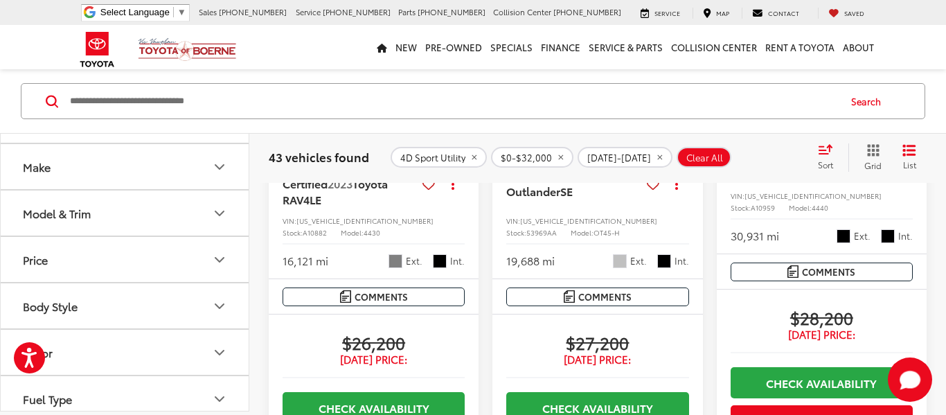
scroll to position [1010, 0]
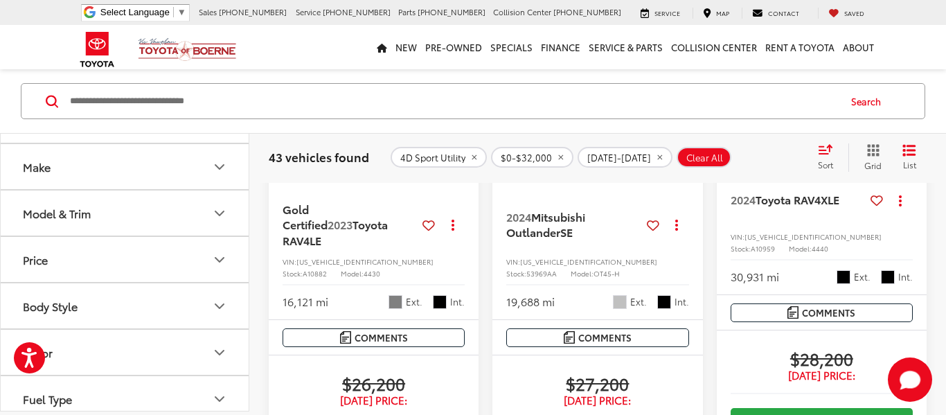
click at [781, 225] on div "2024 Toyota RAV4 XLE Copy Link Share Print View Details VIN: 2T3W1RFV1RW344508 …" at bounding box center [822, 227] width 210 height 133
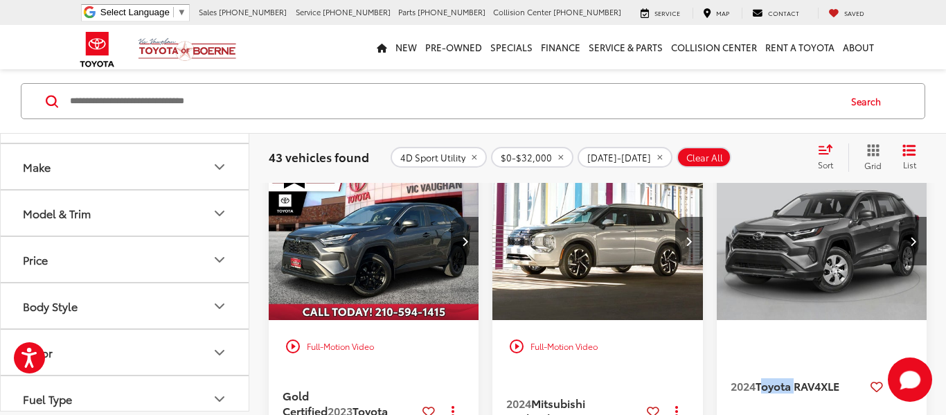
scroll to position [816, 0]
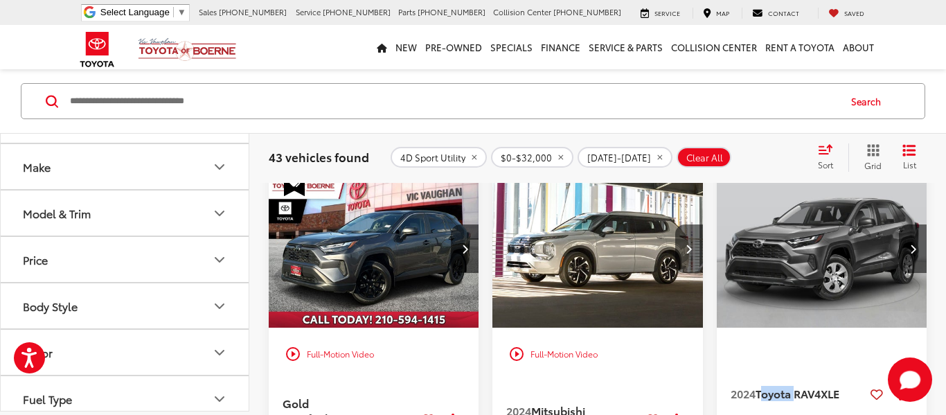
click at [842, 290] on img "2024 Toyota RAV4 XLE 0" at bounding box center [822, 249] width 212 height 159
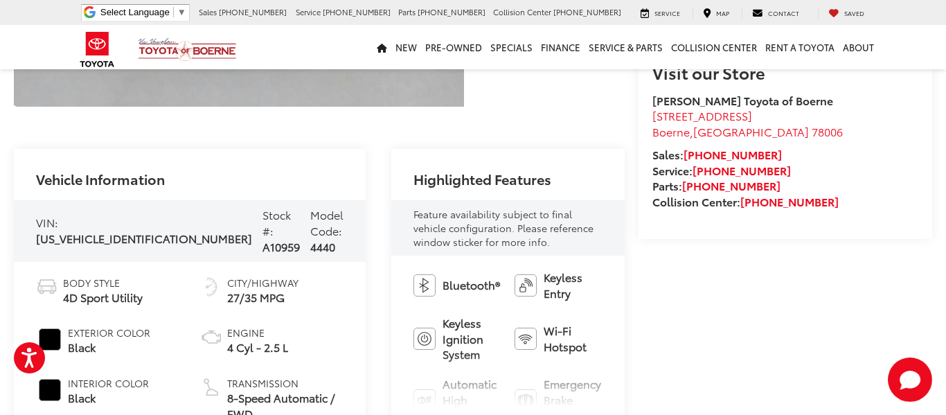
scroll to position [388, 0]
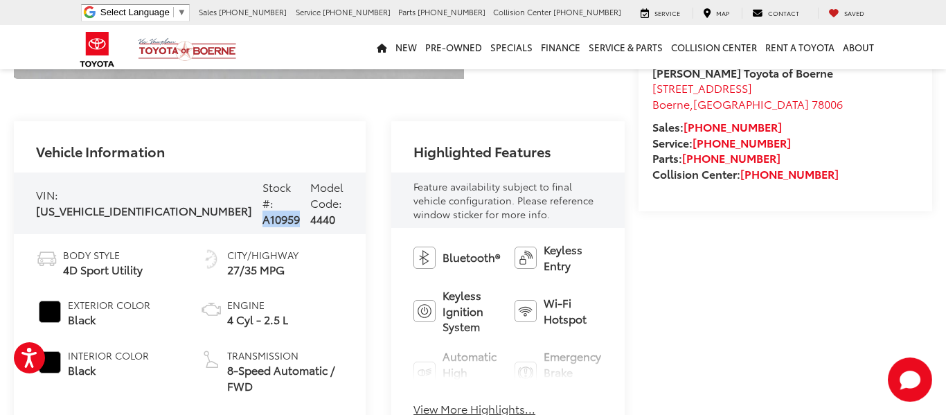
drag, startPoint x: 199, startPoint y: 193, endPoint x: 160, endPoint y: 196, distance: 39.6
click at [160, 196] on div "VIN: [US_VEHICLE_IDENTIFICATION_NUMBER] Stock #: A10959 Model Code: 4440" at bounding box center [190, 202] width 352 height 61
copy span "A10959"
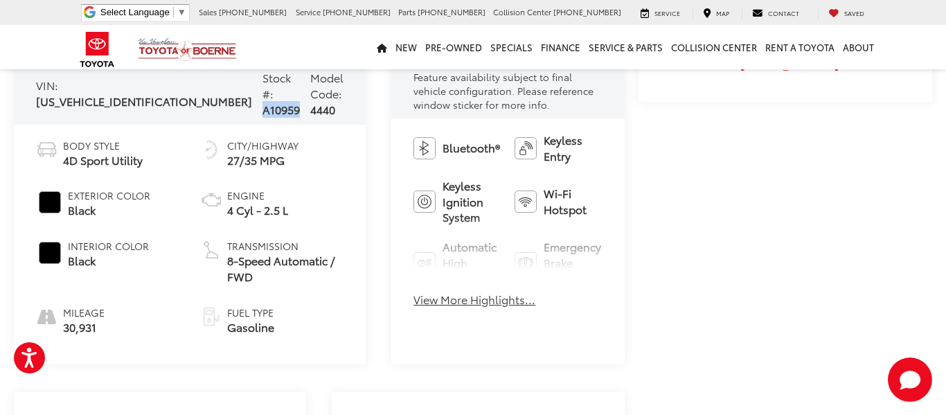
scroll to position [499, 0]
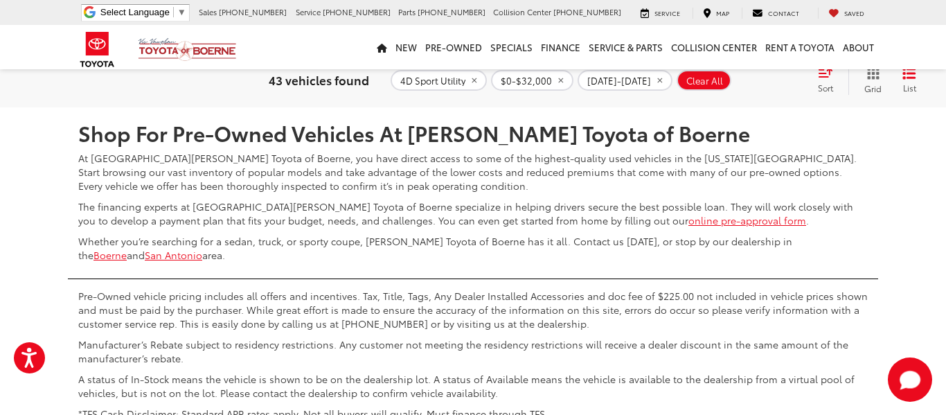
scroll to position [3161, 0]
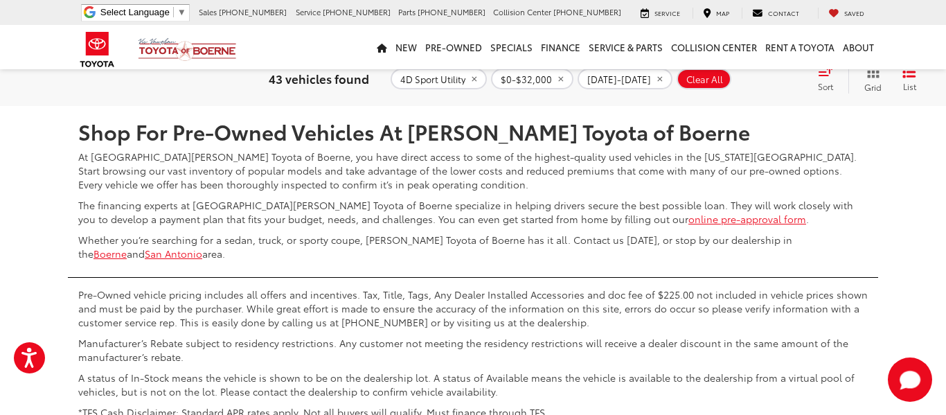
click at [751, 78] on link "Next" at bounding box center [774, 65] width 46 height 25
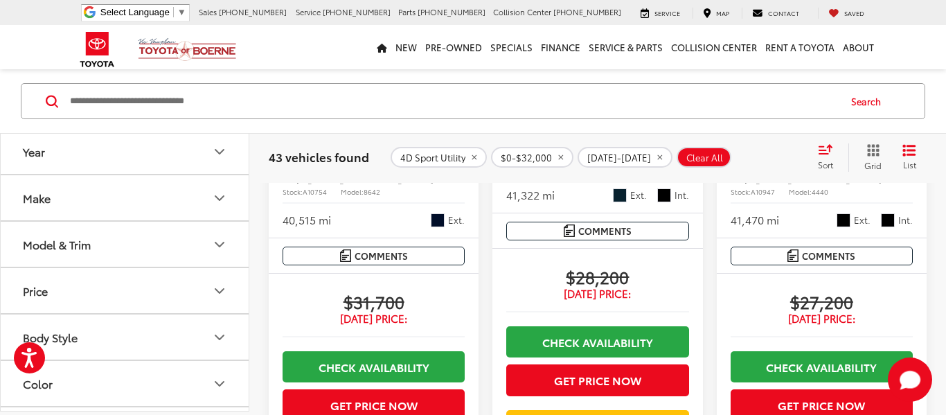
scroll to position [1093, 0]
